Goal: Use online tool/utility: Utilize a website feature to perform a specific function

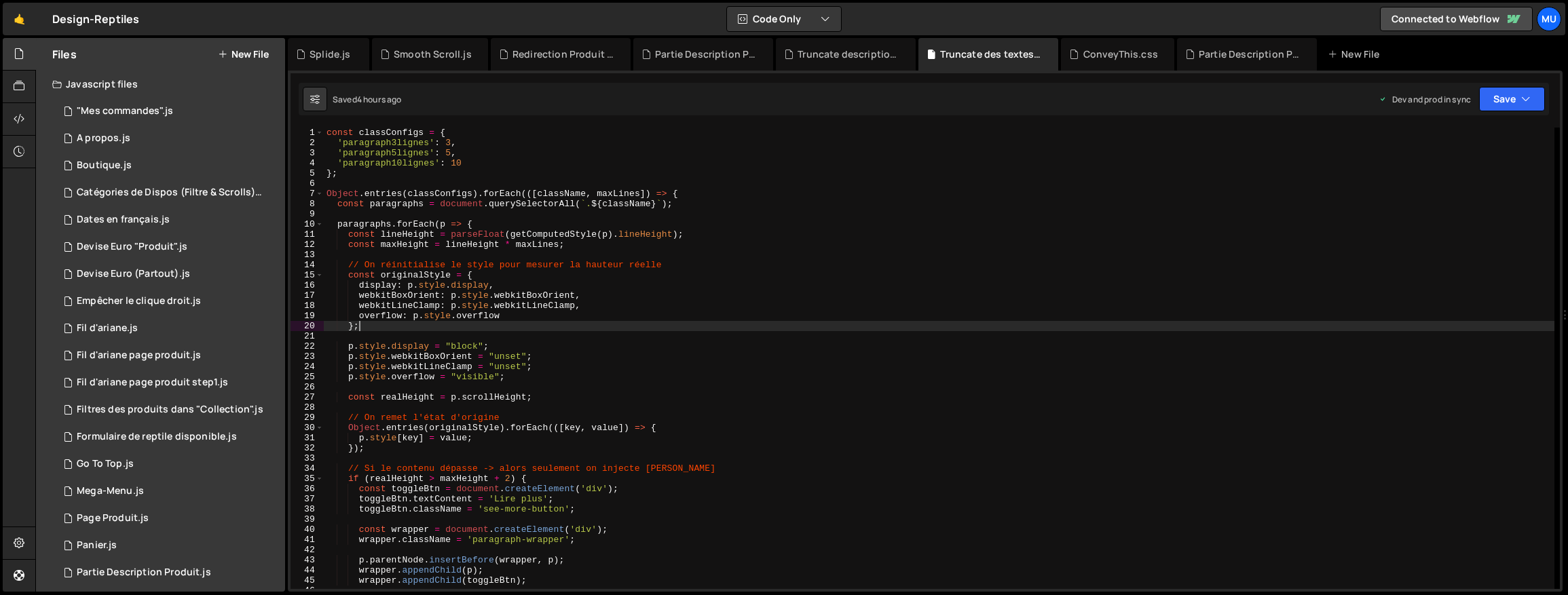
scroll to position [249, 0]
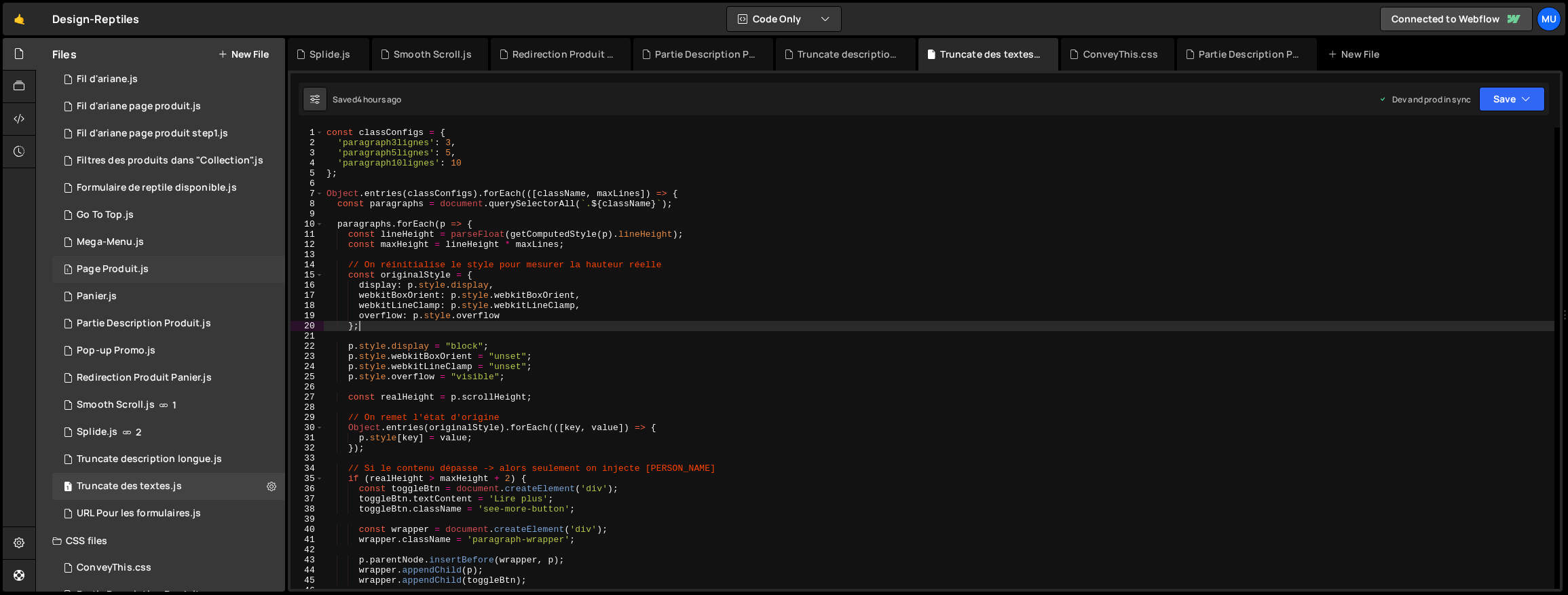
click at [130, 281] on div "1 Page Produit.js 0" at bounding box center [168, 269] width 232 height 27
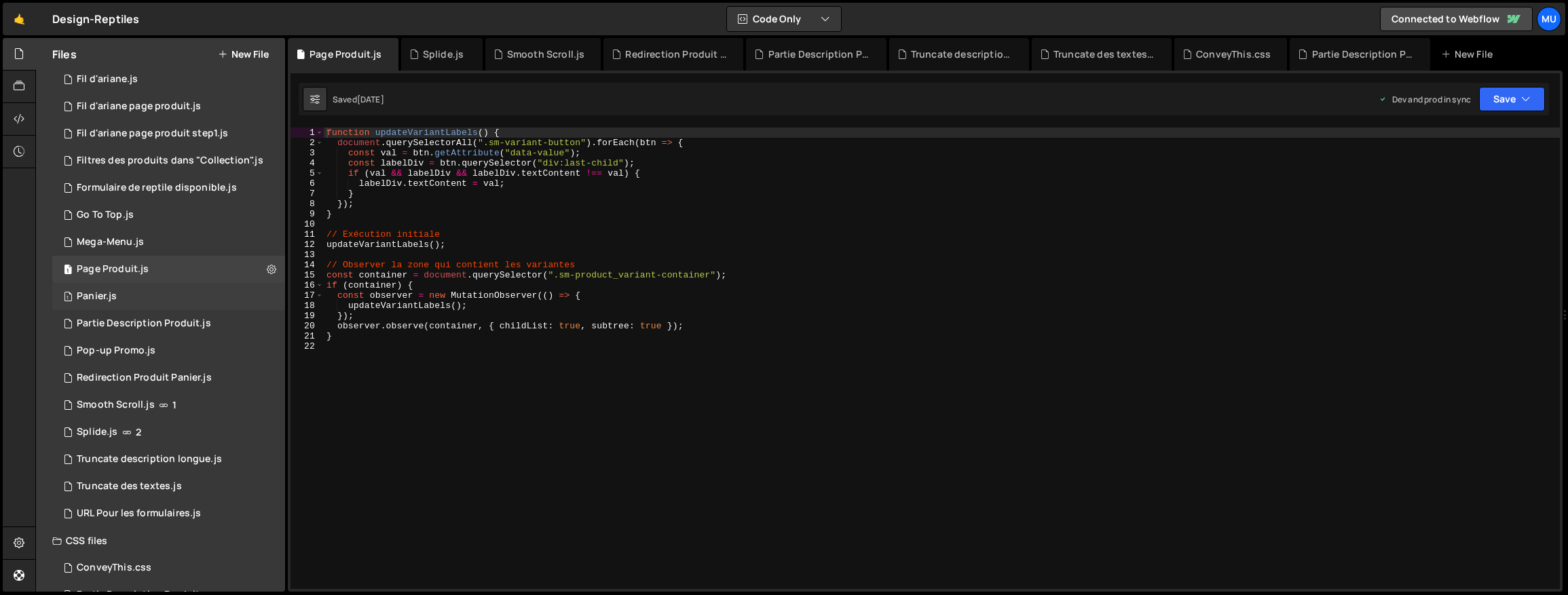
click at [126, 290] on div "1 Panier.js 0" at bounding box center [168, 296] width 232 height 27
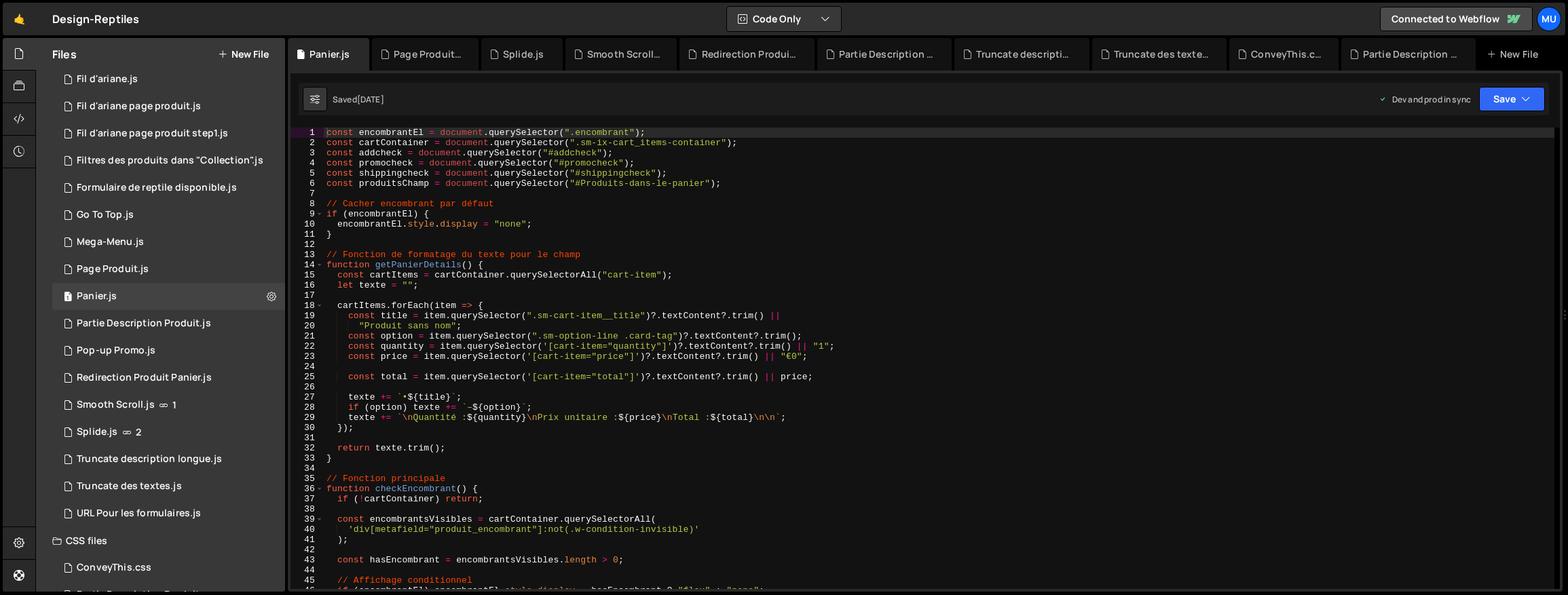
scroll to position [466, 0]
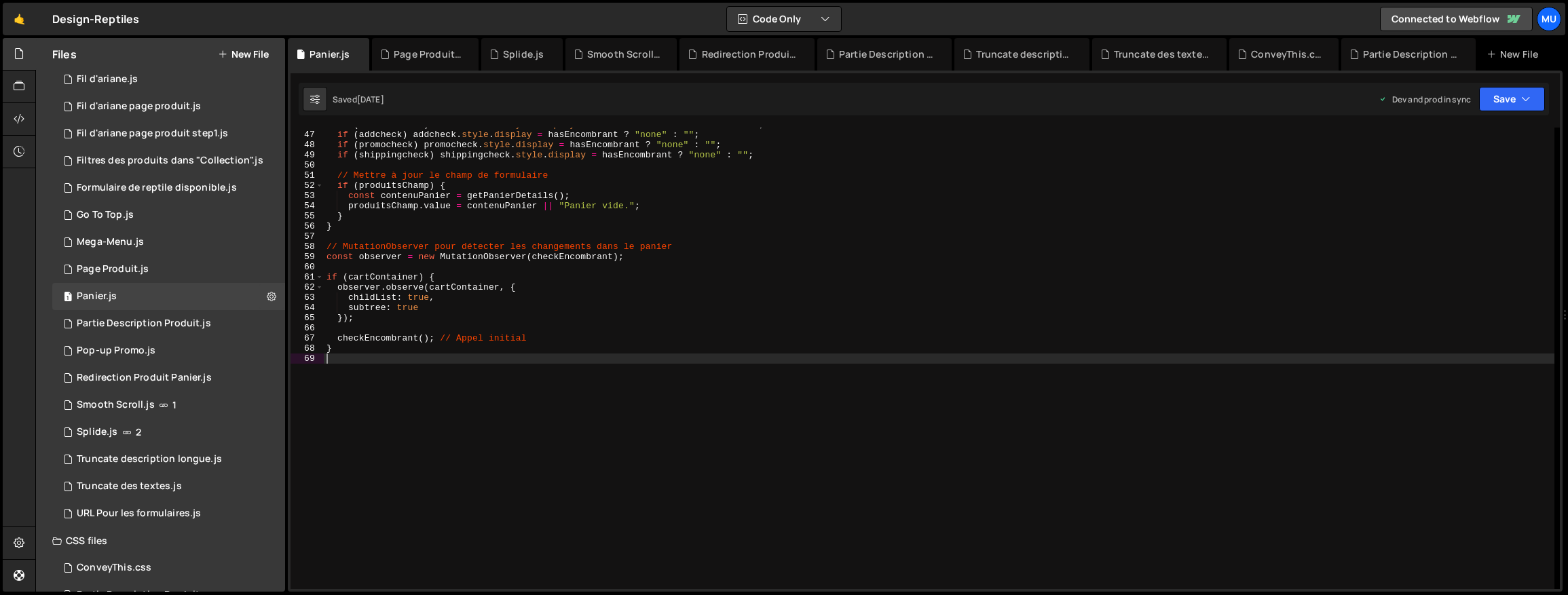
click at [598, 369] on div "if ( encombrantEl ) encombrantEl . style . display = hasEncombrant ? "flex" : "…" at bounding box center [938, 360] width 1230 height 482
click at [586, 380] on div "if ( encombrantEl ) encombrantEl . style . display = hasEncombrant ? "flex" : "…" at bounding box center [938, 360] width 1230 height 482
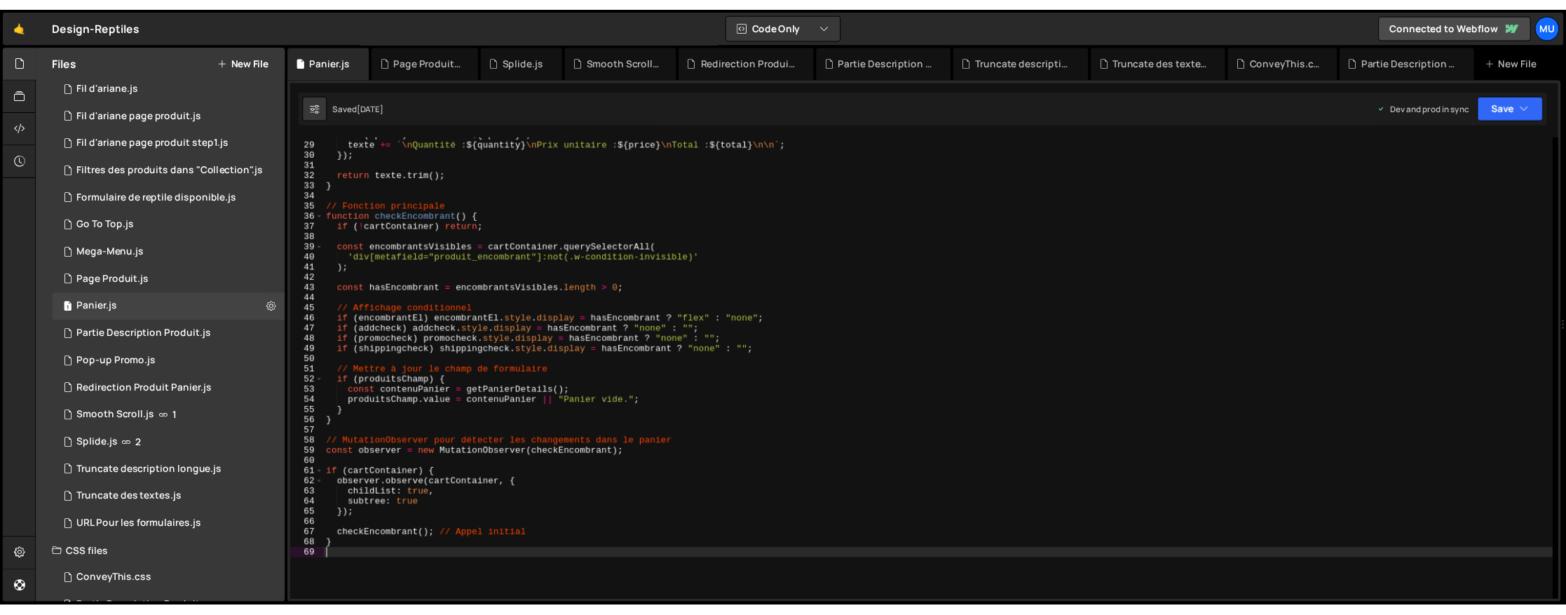
scroll to position [292, 0]
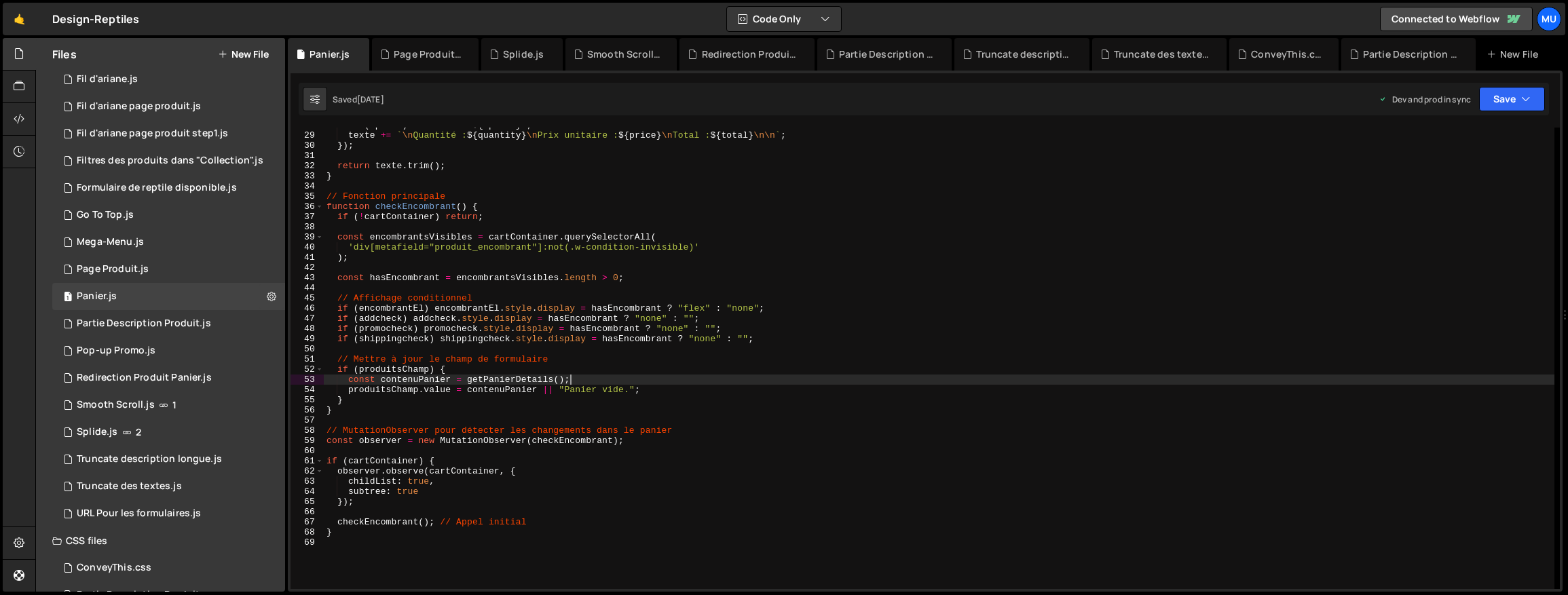
click at [587, 374] on div "if ( option ) texte += ` – ${ option } ` ; texte += ` \n Quantité : ${ quantity…" at bounding box center [938, 361] width 1230 height 482
type textarea "}"
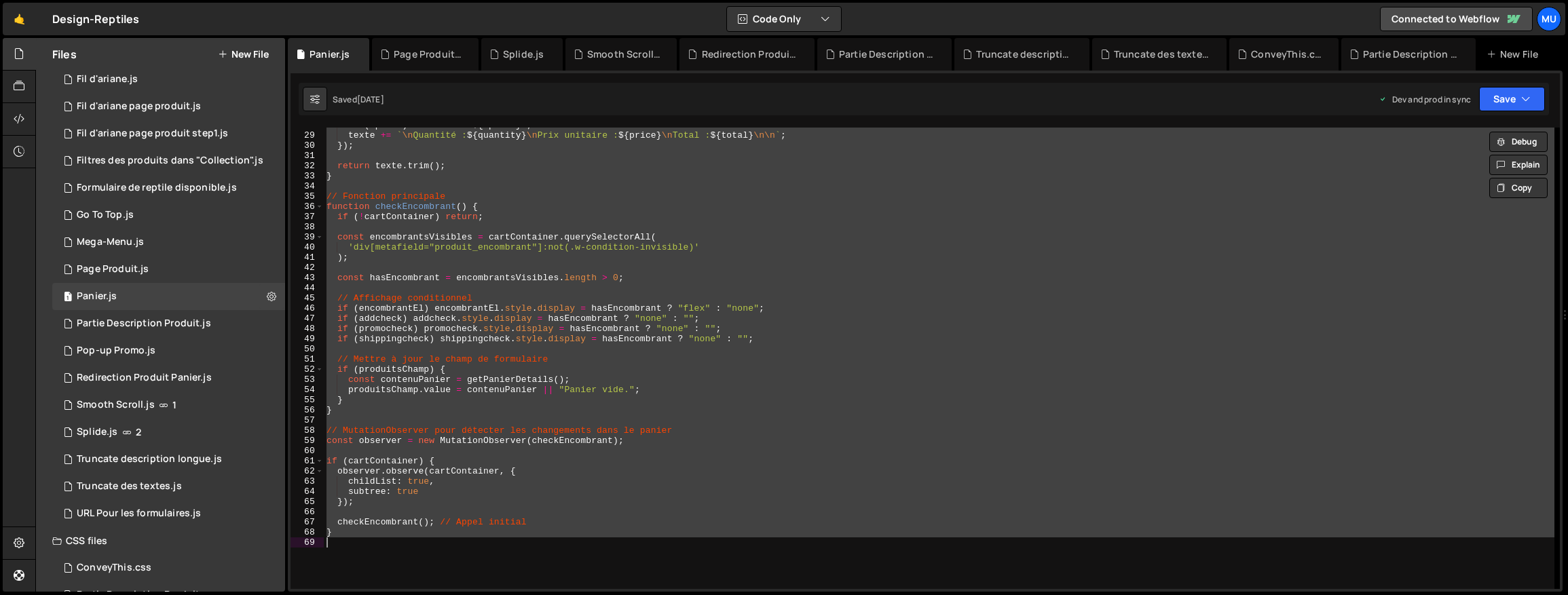
click at [576, 271] on div "if ( option ) texte += ` – ${ option } ` ; texte += ` \n Quantité : ${ quantity…" at bounding box center [938, 358] width 1230 height 461
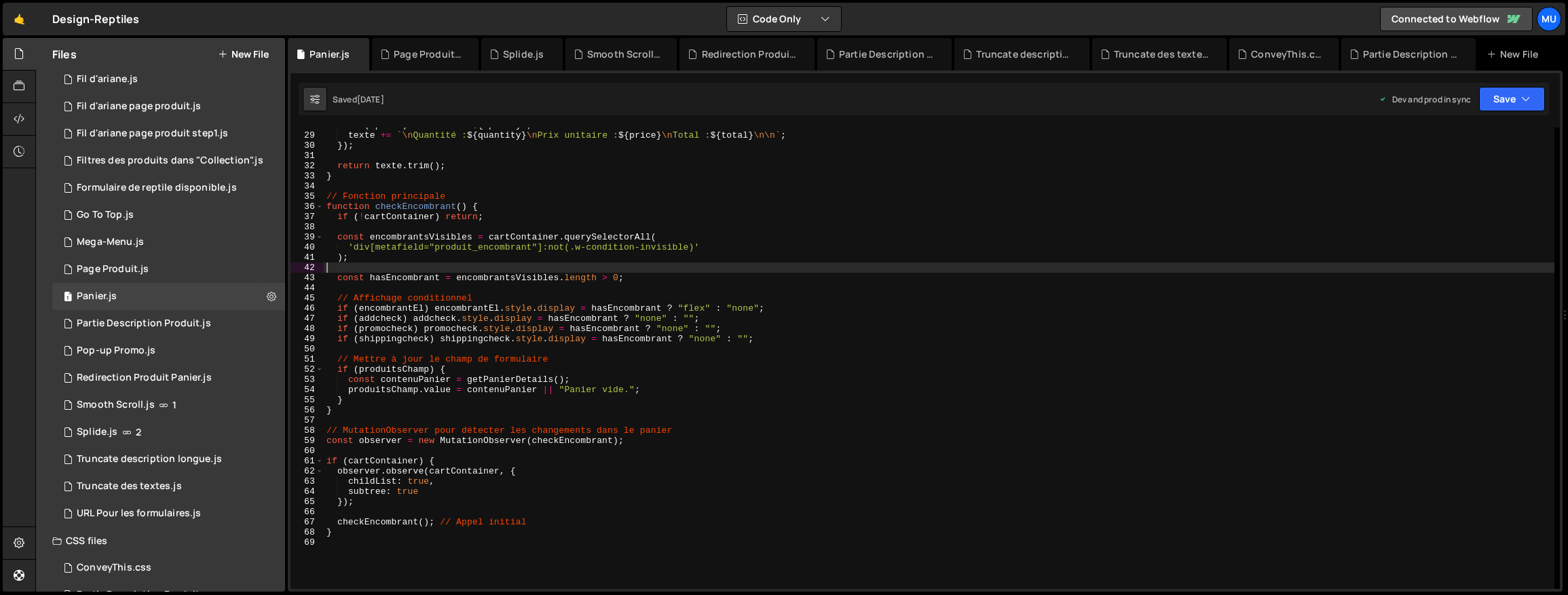
click at [402, 316] on div "if ( option ) texte += ` – ${ option } ` ; texte += ` \n Quantité : ${ quantity…" at bounding box center [938, 361] width 1230 height 482
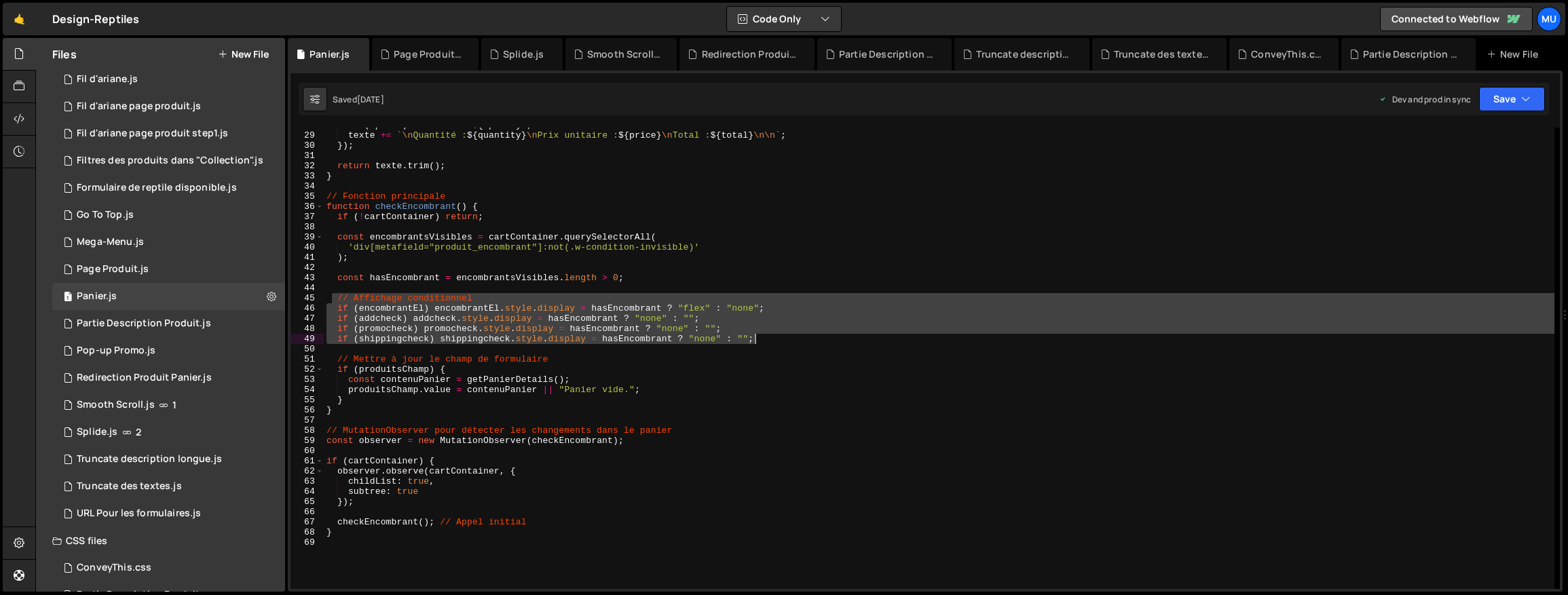
drag, startPoint x: 329, startPoint y: 296, endPoint x: 815, endPoint y: 335, distance: 487.6
click at [815, 335] on div "if ( option ) texte += ` – ${ option } ` ; texte += ` \n Quantité : ${ quantity…" at bounding box center [938, 361] width 1230 height 482
type textarea "if (promocheck) promocheck.style.display = hasEncombrant ? "none" : ""; if (shi…"
click at [267, 295] on icon at bounding box center [272, 295] width 10 height 13
type input "Panier"
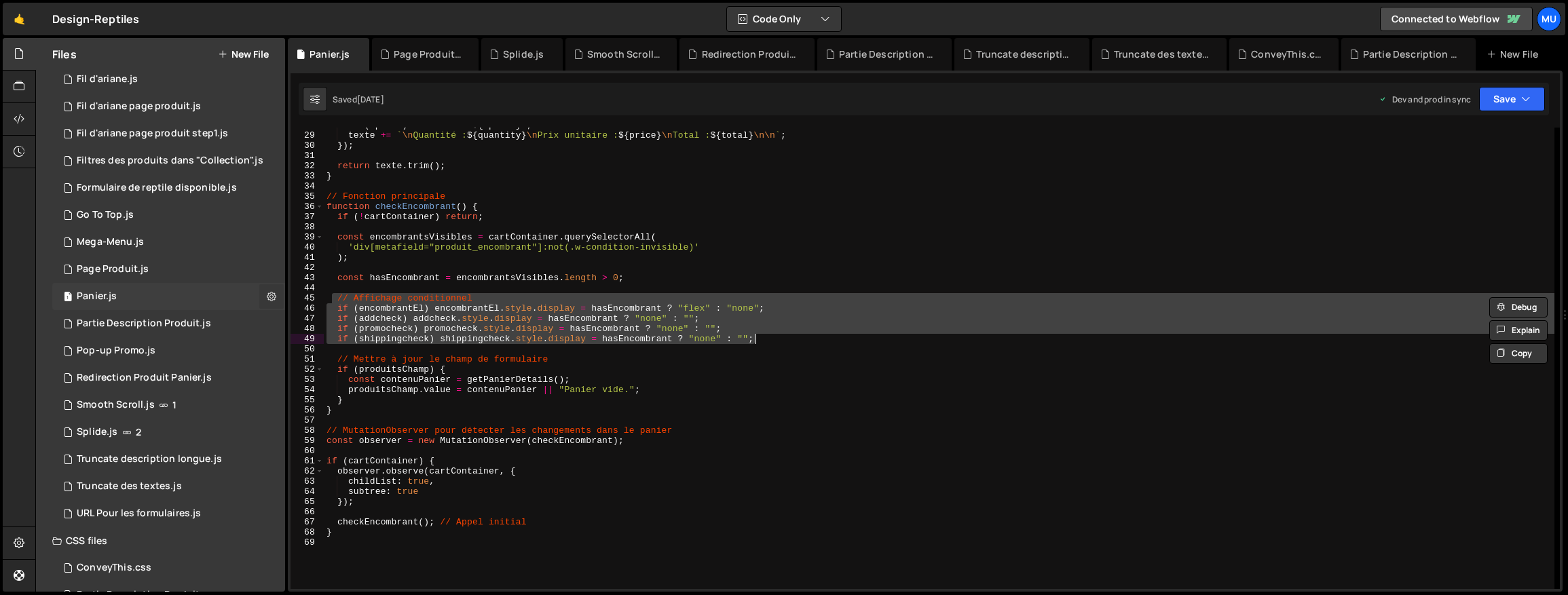
radio input "true"
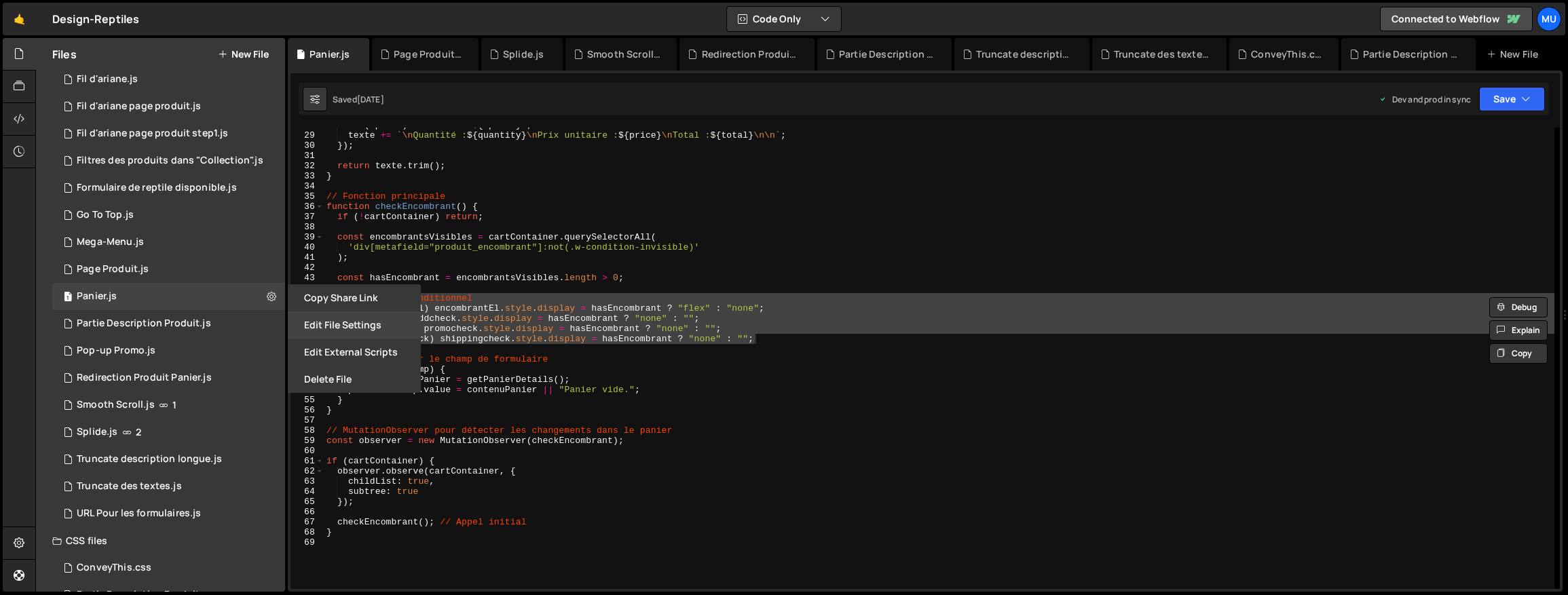
click at [369, 330] on button "Edit File Settings" at bounding box center [353, 325] width 133 height 27
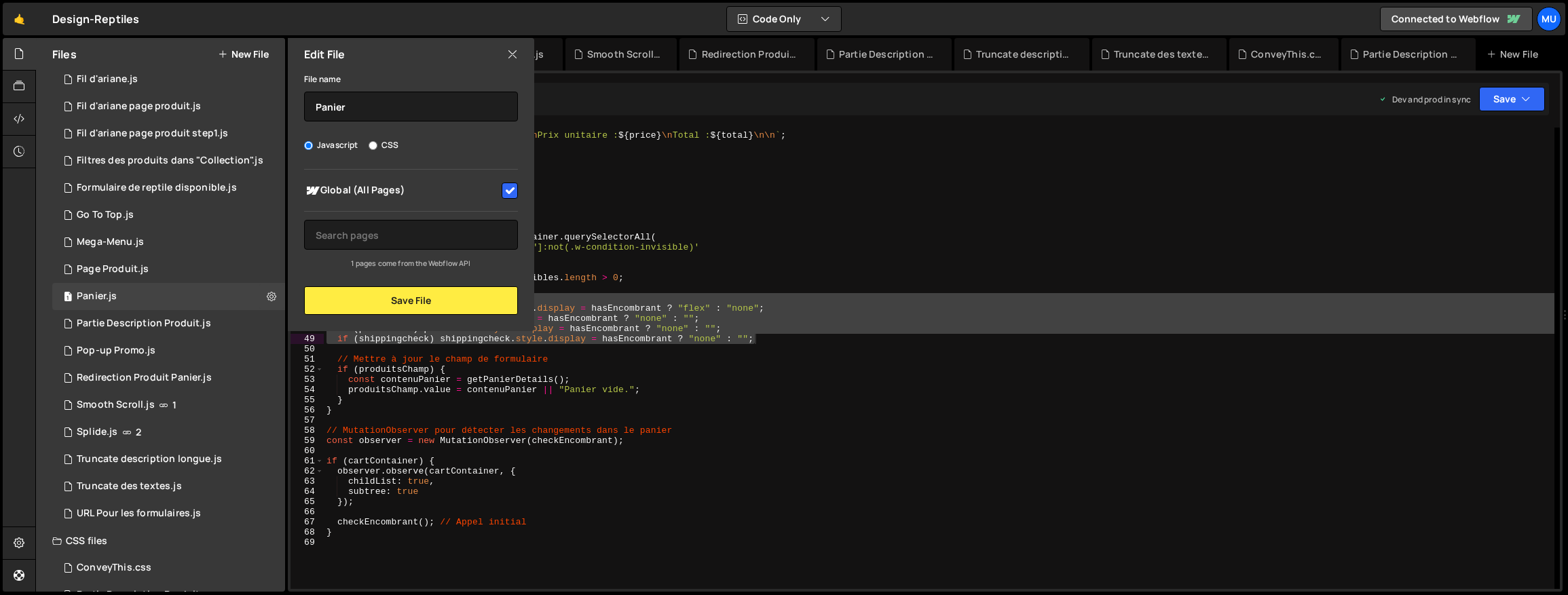
click at [500, 198] on div at bounding box center [508, 189] width 18 height 18
click at [512, 196] on input "checkbox" at bounding box center [509, 191] width 16 height 16
checkbox input "false"
click at [451, 306] on button "Save File" at bounding box center [410, 300] width 214 height 28
